Goal: Task Accomplishment & Management: Manage account settings

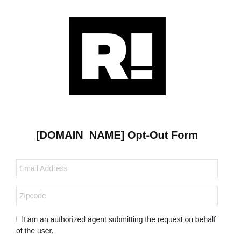
click at [115, 55] on img at bounding box center [117, 56] width 97 height 78
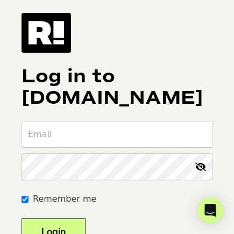
scroll to position [50, 0]
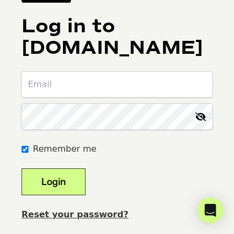
click at [63, 215] on link "Reset your password?" at bounding box center [75, 214] width 107 height 10
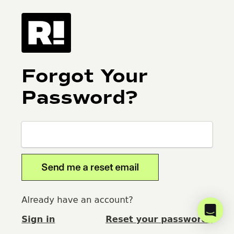
click at [169, 218] on link "Reset your password?" at bounding box center [159, 219] width 107 height 13
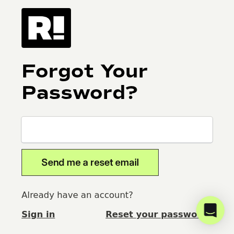
click at [41, 32] on img at bounding box center [47, 28] width 50 height 40
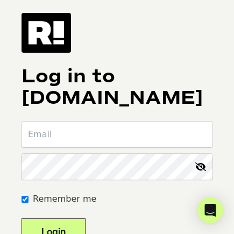
click at [55, 31] on img at bounding box center [47, 33] width 50 height 40
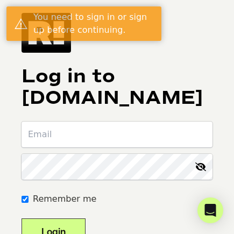
click at [53, 30] on div "You need to sign in or sign up before continuing." at bounding box center [95, 24] width 124 height 26
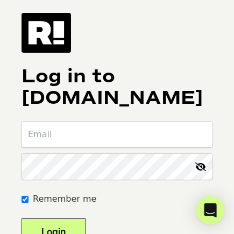
click at [43, 33] on img at bounding box center [47, 33] width 50 height 40
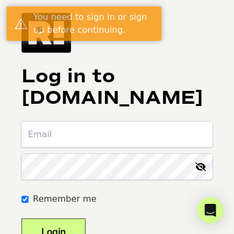
scroll to position [50, 0]
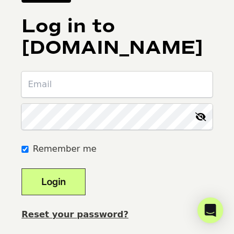
click at [69, 215] on link "Reset your password?" at bounding box center [75, 214] width 107 height 10
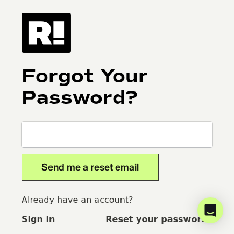
click at [38, 39] on img at bounding box center [47, 33] width 50 height 40
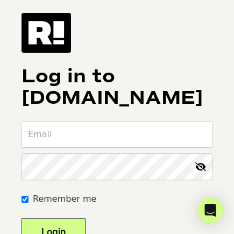
scroll to position [50, 0]
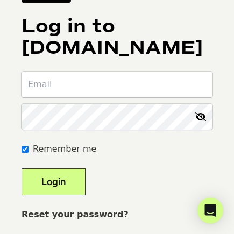
click at [75, 214] on link "Reset your password?" at bounding box center [75, 214] width 107 height 10
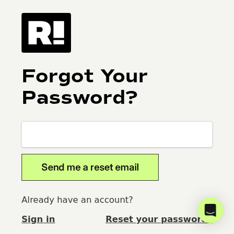
scroll to position [5, 0]
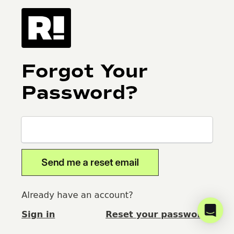
click at [46, 25] on img at bounding box center [47, 28] width 50 height 40
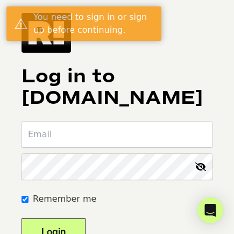
click at [36, 32] on div "You need to sign in or sign up before continuing." at bounding box center [95, 24] width 124 height 26
